Goal: Transaction & Acquisition: Purchase product/service

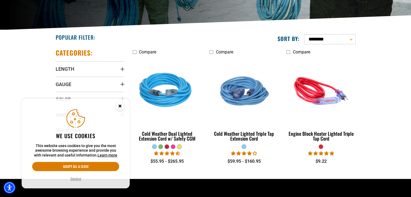
scroll to position [108, 0]
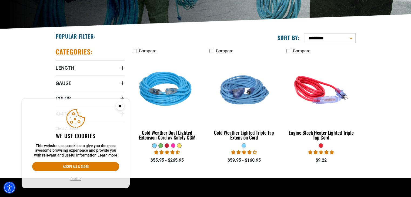
click at [167, 146] on div at bounding box center [167, 146] width 4 height 4
click at [162, 145] on div at bounding box center [161, 146] width 4 height 4
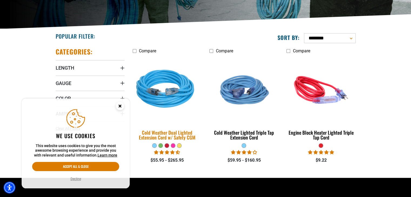
click at [168, 103] on img at bounding box center [167, 89] width 76 height 69
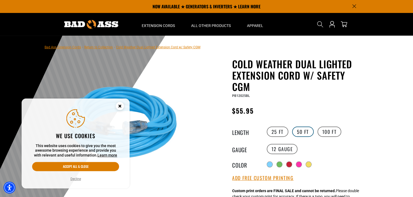
click at [303, 130] on label "50 FT" at bounding box center [303, 132] width 22 height 10
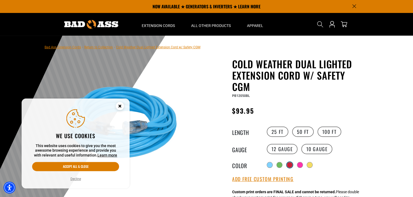
click at [291, 165] on div at bounding box center [289, 164] width 5 height 5
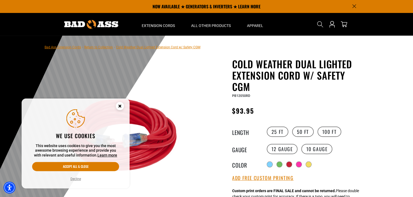
click at [120, 107] on circle "Close this option" at bounding box center [120, 106] width 8 height 8
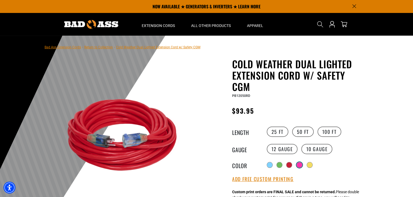
click at [299, 166] on div at bounding box center [299, 164] width 5 height 5
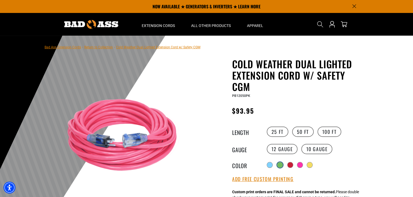
click at [280, 166] on div at bounding box center [279, 164] width 5 height 5
